Goal: Navigation & Orientation: Go to known website

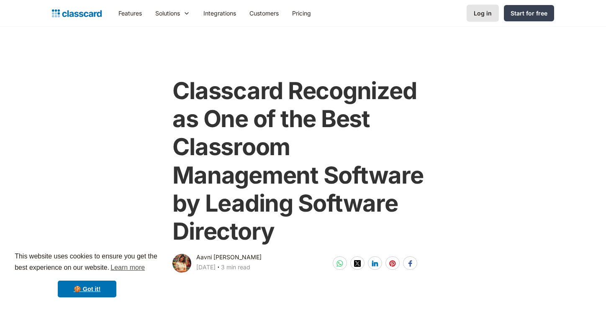
click at [477, 15] on div "Log in" at bounding box center [483, 13] width 18 height 9
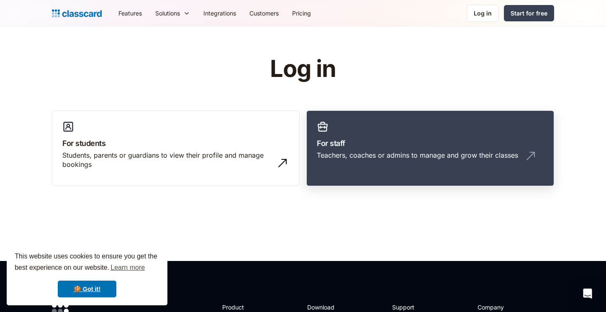
click at [382, 130] on link "For staff Teachers, coaches or admins to manage and grow their classes" at bounding box center [431, 149] width 248 height 76
